Goal: Transaction & Acquisition: Purchase product/service

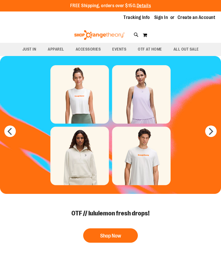
click at [117, 236] on button "Shop Now" at bounding box center [110, 236] width 55 height 14
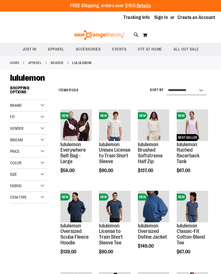
click at [196, 94] on select "**********" at bounding box center [187, 90] width 40 height 9
select select "*********"
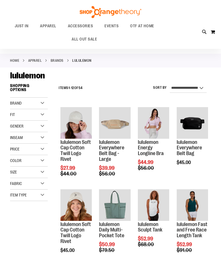
scroll to position [83, 0]
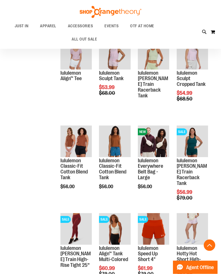
scroll to position [247, 0]
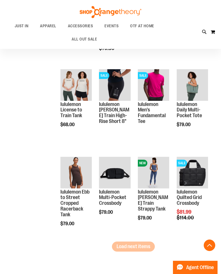
scroll to position [656, 0]
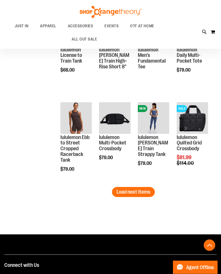
click at [142, 196] on button "Load next items" at bounding box center [133, 193] width 43 height 10
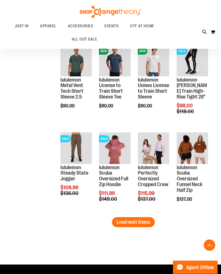
scroll to position [966, 0]
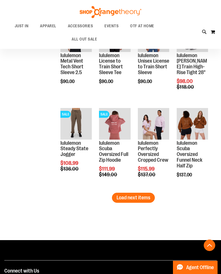
click at [145, 198] on span "Load next items" at bounding box center [133, 198] width 34 height 6
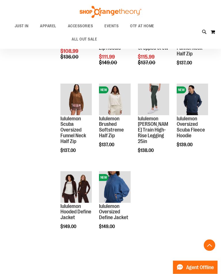
scroll to position [1079, 0]
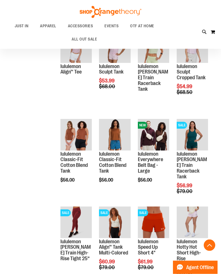
scroll to position [66, 0]
